Goal: Communication & Community: Connect with others

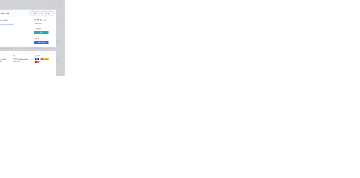
scroll to position [101, 0]
click at [59, 47] on div "Collaborate" at bounding box center [48, 49] width 22 height 5
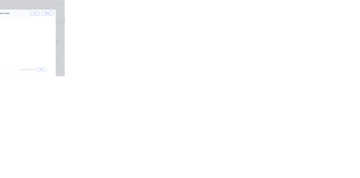
click at [253, 165] on div at bounding box center [181, 163] width 144 height 6
click at [316, 167] on button "Send" at bounding box center [305, 162] width 22 height 8
click at [301, 31] on button "Close" at bounding box center [290, 31] width 21 height 9
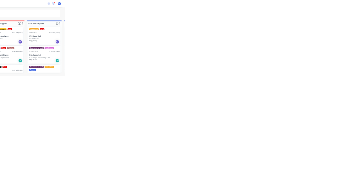
scroll to position [57, 0]
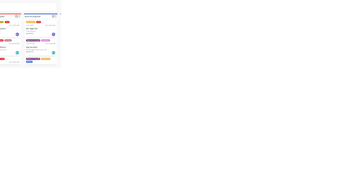
scroll to position [62, 0]
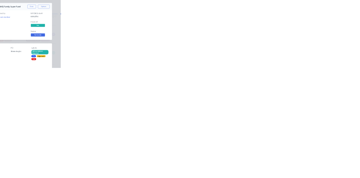
click at [301, 31] on button "Close" at bounding box center [290, 31] width 21 height 9
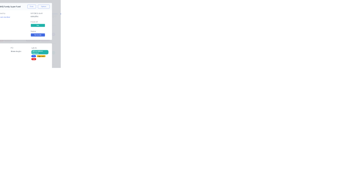
click at [301, 32] on button "Close" at bounding box center [290, 31] width 21 height 9
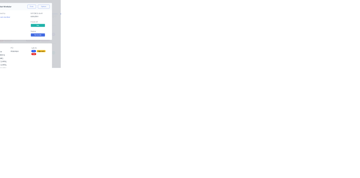
click at [301, 31] on button "Close" at bounding box center [290, 31] width 21 height 9
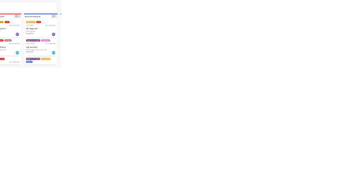
scroll to position [0, 0]
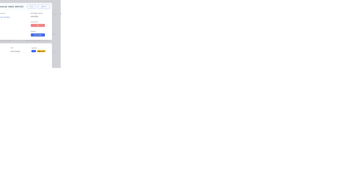
click at [301, 31] on button "Close" at bounding box center [290, 31] width 21 height 9
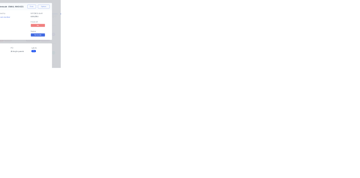
click at [301, 31] on button "Close" at bounding box center [290, 31] width 21 height 9
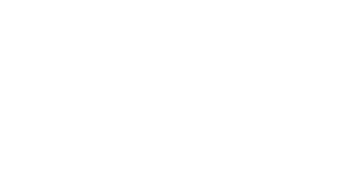
click at [301, 32] on button "Close" at bounding box center [290, 31] width 21 height 9
click at [301, 27] on button "Close" at bounding box center [290, 31] width 21 height 9
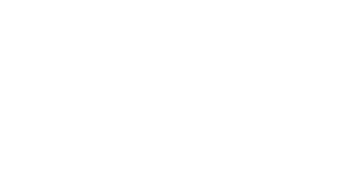
click at [59, 50] on div "Collaborate" at bounding box center [48, 49] width 22 height 5
click at [301, 31] on button "Close" at bounding box center [290, 31] width 21 height 9
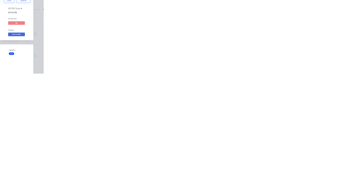
click at [59, 51] on div "Collaborate" at bounding box center [48, 49] width 22 height 5
click at [253, 165] on div at bounding box center [181, 163] width 144 height 6
click at [253, 165] on div "@k" at bounding box center [181, 163] width 144 height 6
click at [316, 167] on button "Send" at bounding box center [305, 162] width 22 height 8
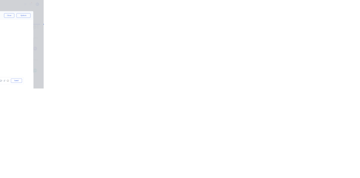
click at [301, 31] on button "Close" at bounding box center [290, 31] width 21 height 9
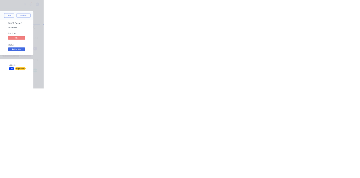
click at [74, 46] on button "Collaborate" at bounding box center [47, 49] width 53 height 14
click at [253, 165] on div at bounding box center [181, 163] width 144 height 6
click at [316, 167] on button "Send" at bounding box center [305, 162] width 22 height 8
click at [301, 31] on button "Close" at bounding box center [290, 31] width 21 height 9
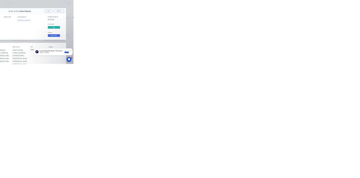
click at [301, 29] on button "Close" at bounding box center [290, 31] width 21 height 9
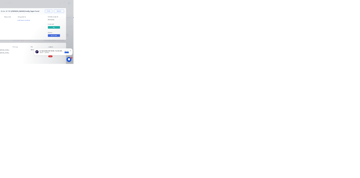
click at [301, 31] on button "Close" at bounding box center [290, 31] width 21 height 9
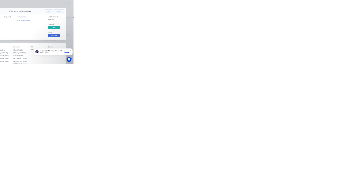
click at [59, 50] on div "Collaborate" at bounding box center [48, 49] width 22 height 5
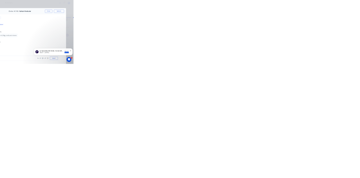
scroll to position [46, 0]
click at [301, 31] on button "Close" at bounding box center [290, 31] width 21 height 9
